Goal: Check status: Check status

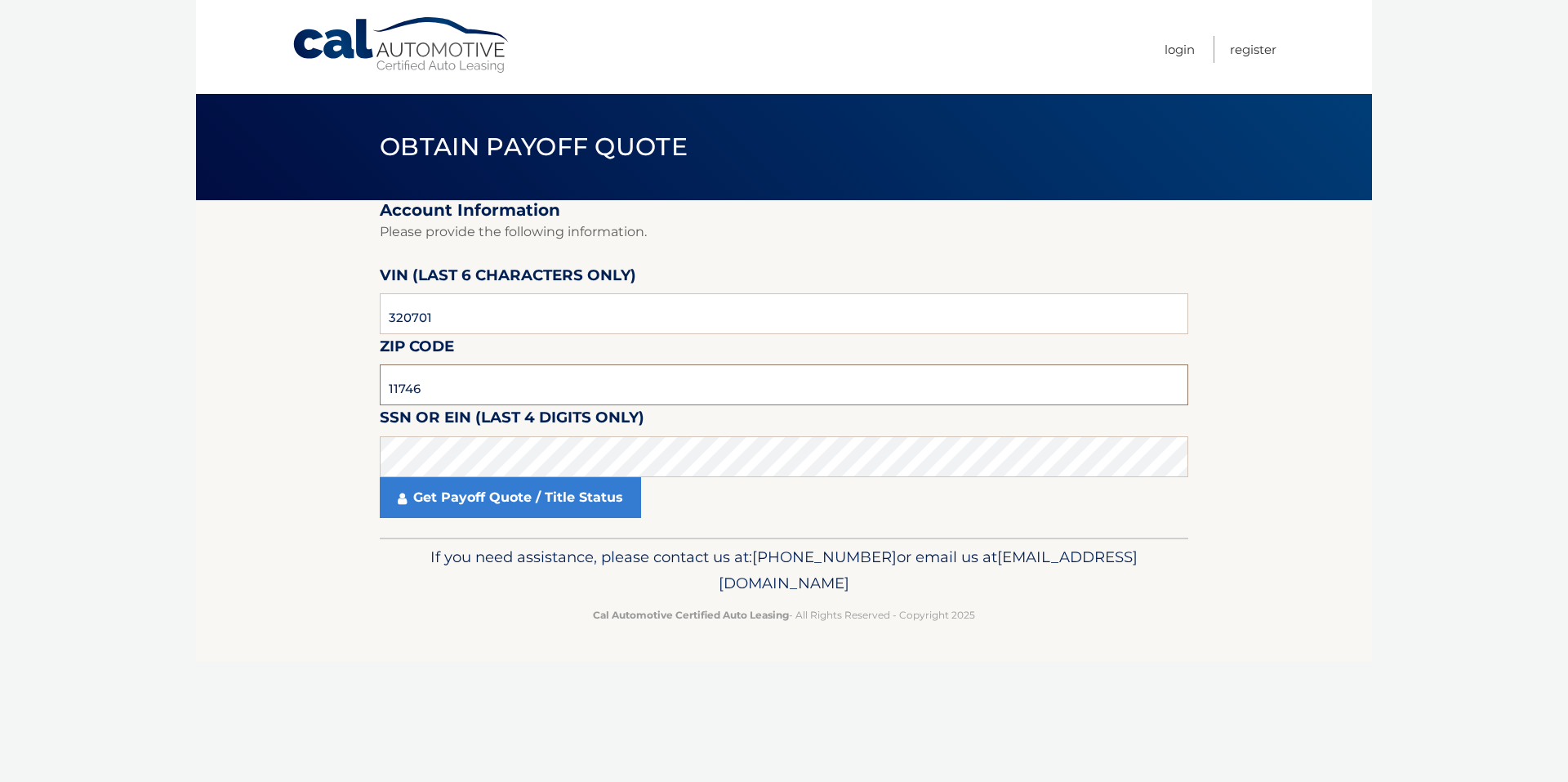
type input "11746"
click at [530, 503] on link "Get Payoff Quote / Title Status" at bounding box center [510, 497] width 261 height 41
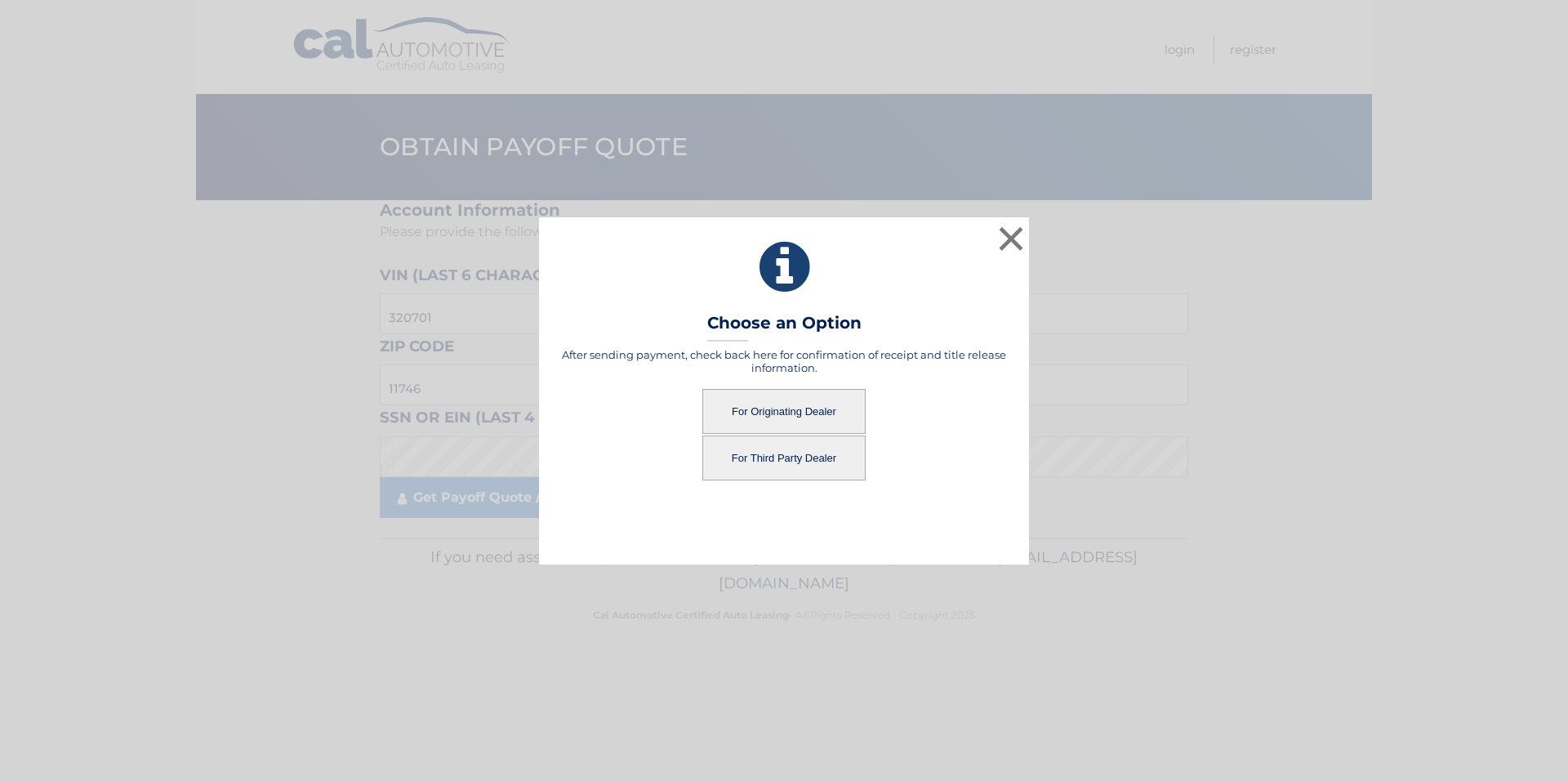
click at [761, 412] on button "For Originating Dealer" at bounding box center [784, 410] width 163 height 44
click at [801, 400] on button "For Originating Dealer" at bounding box center [784, 410] width 163 height 44
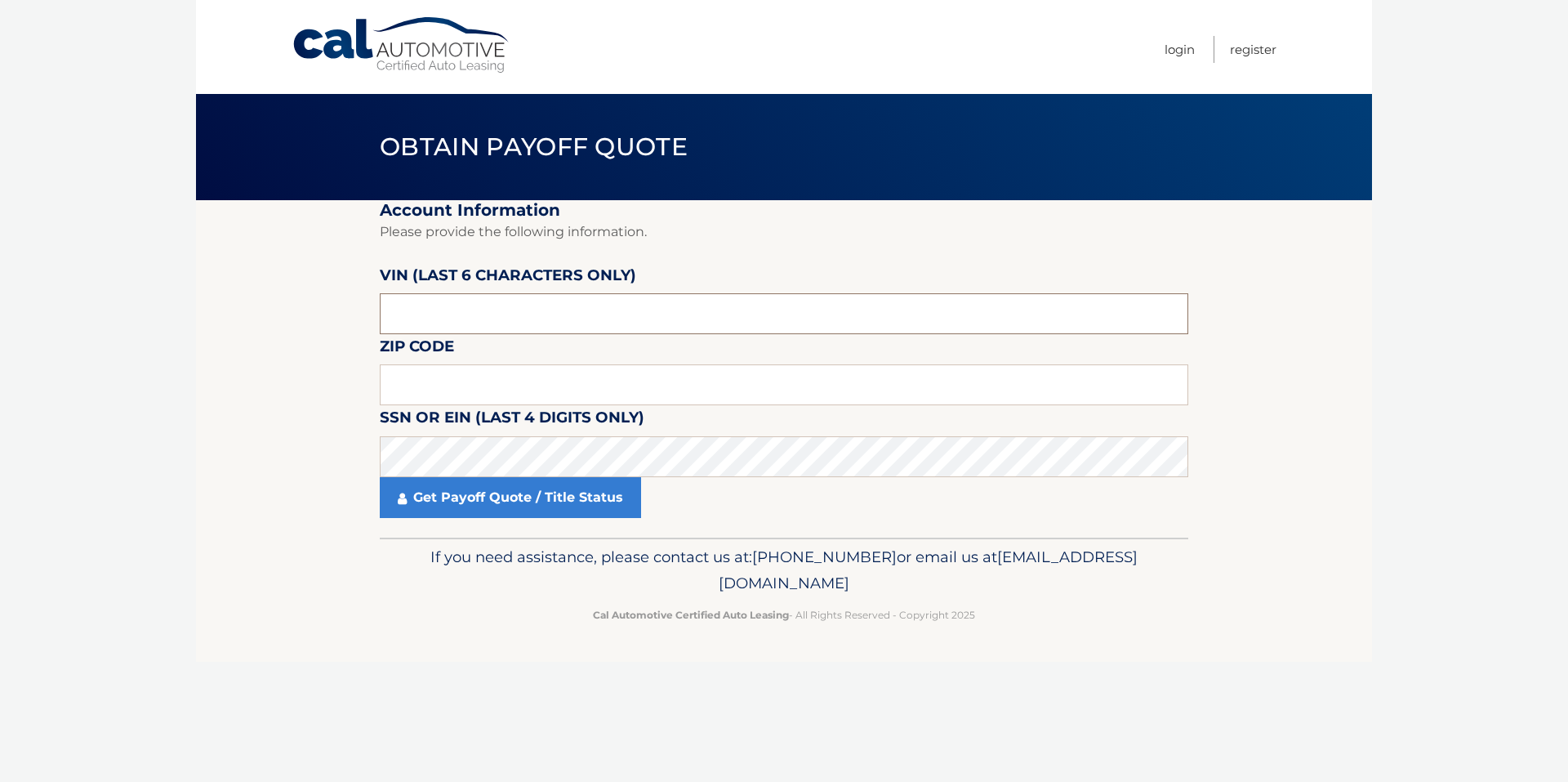
click at [484, 318] on input "text" at bounding box center [784, 313] width 808 height 41
type input "320701"
type input "11746"
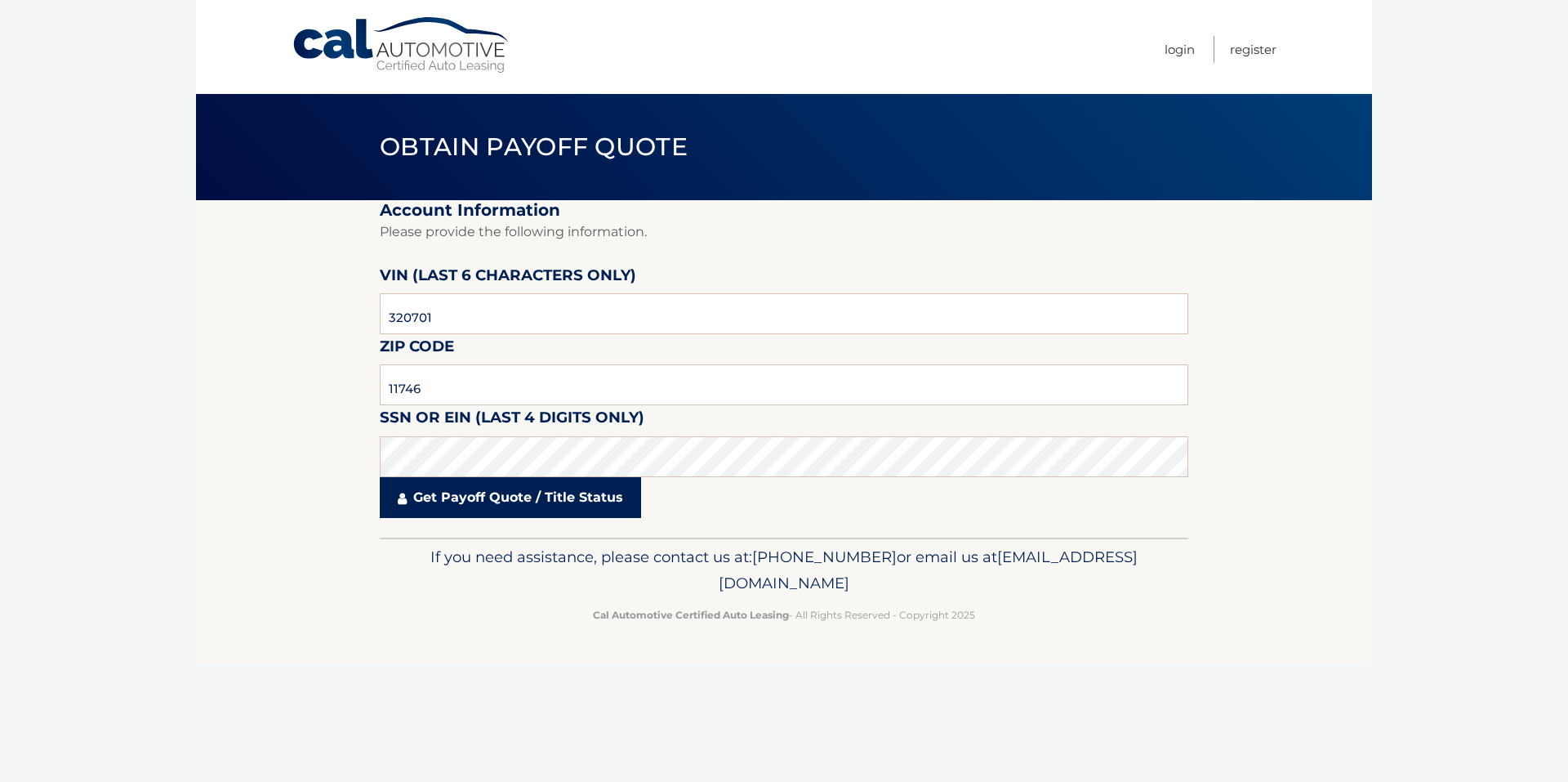
click at [516, 500] on link "Get Payoff Quote / Title Status" at bounding box center [510, 497] width 261 height 41
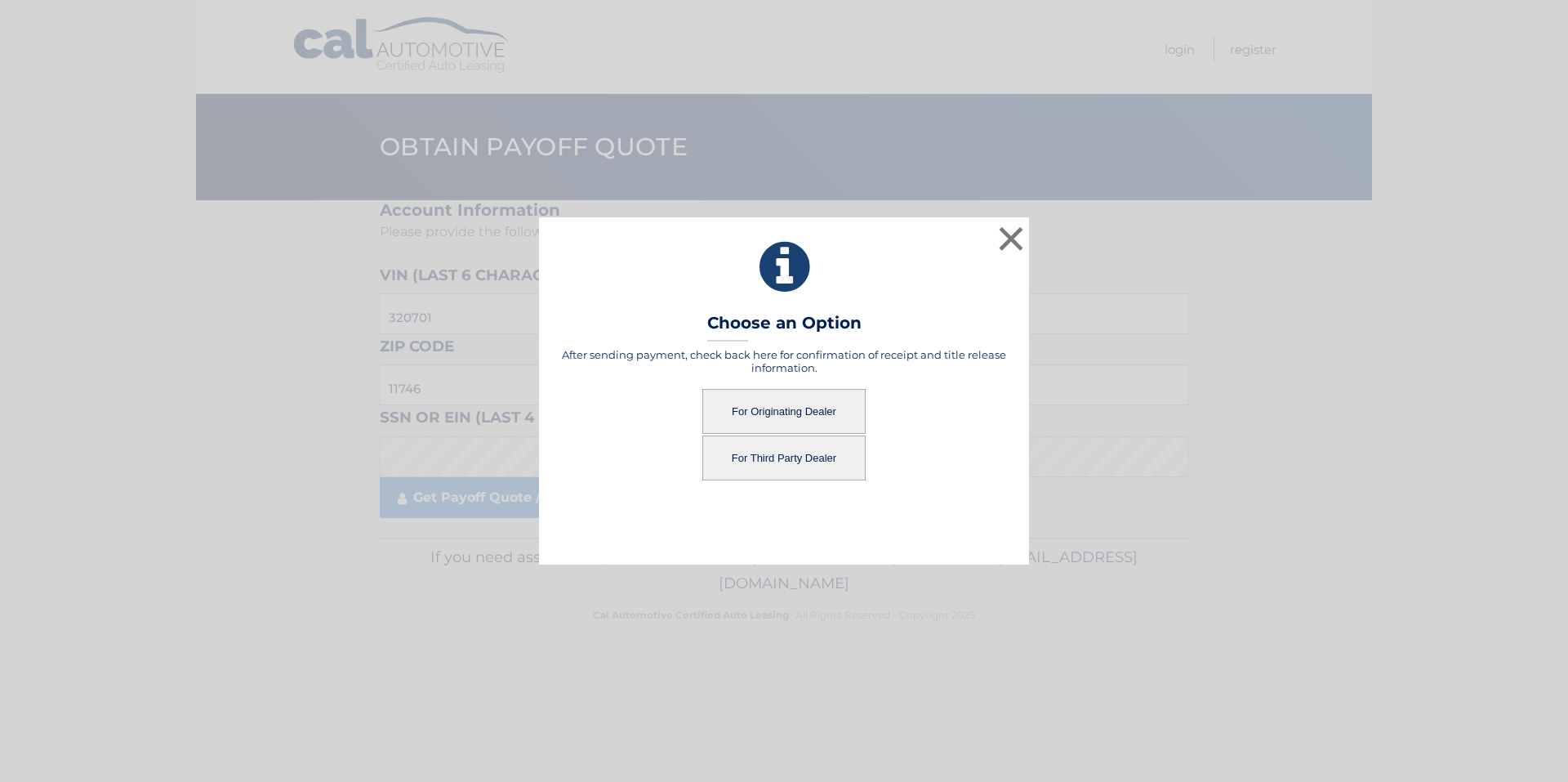
click at [818, 415] on button "For Originating Dealer" at bounding box center [784, 410] width 163 height 44
click at [765, 411] on button "For Originating Dealer" at bounding box center [784, 410] width 163 height 44
